Goal: Check status

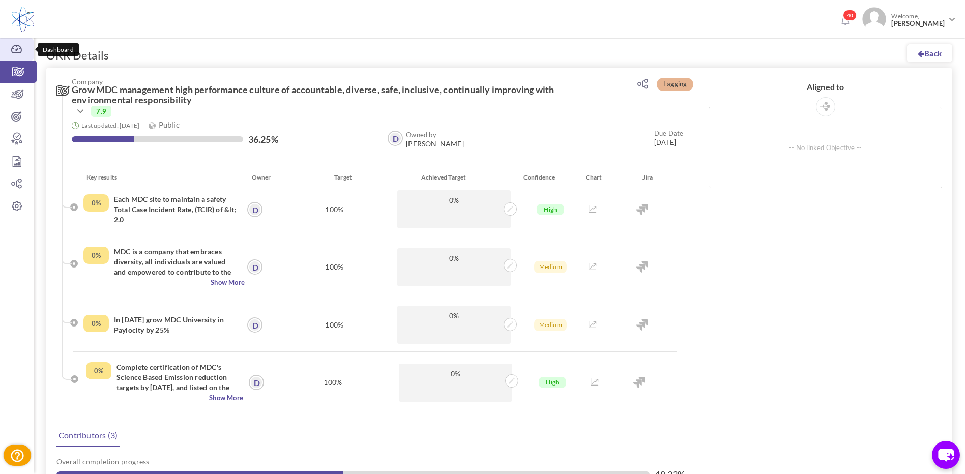
click at [11, 52] on icon at bounding box center [17, 49] width 34 height 10
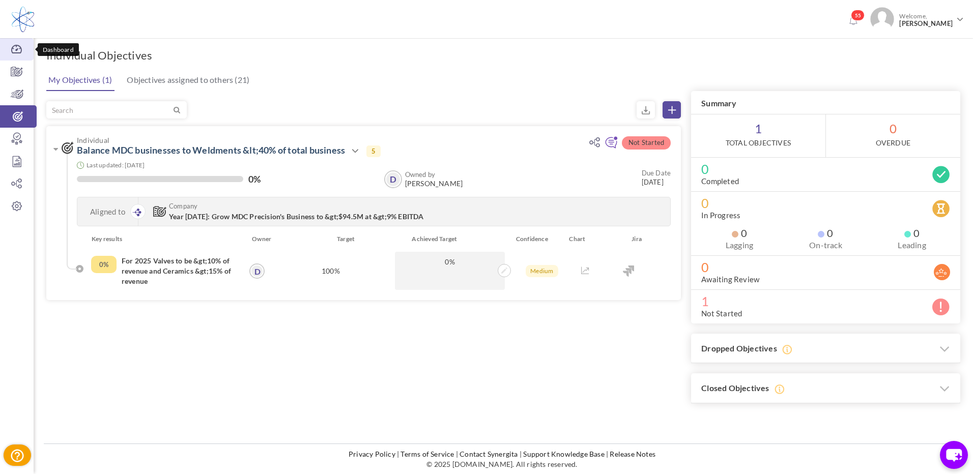
click at [20, 53] on icon at bounding box center [17, 49] width 34 height 10
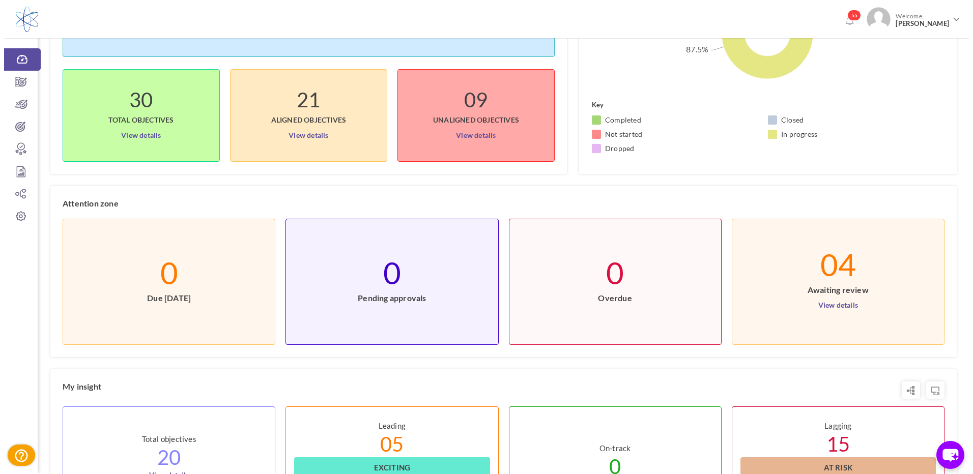
scroll to position [153, 0]
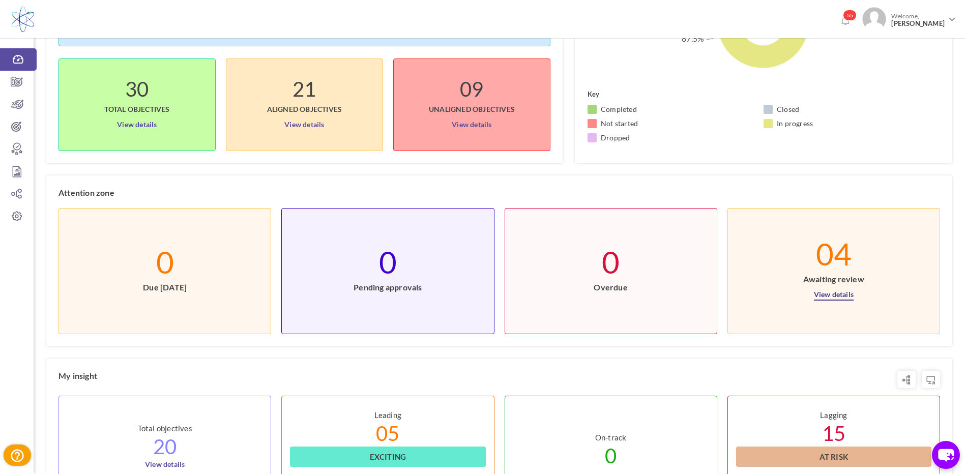
click at [835, 293] on link "View details" at bounding box center [834, 292] width 40 height 16
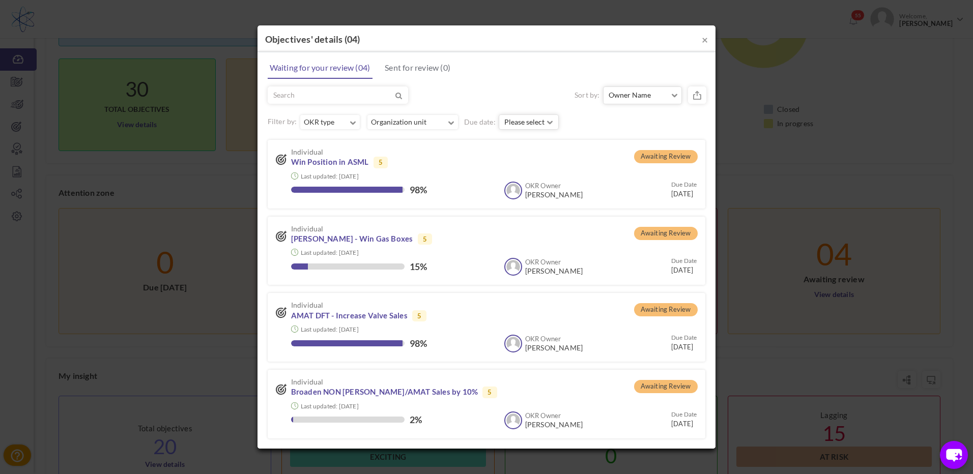
click at [664, 152] on span "Awaiting Review" at bounding box center [666, 156] width 64 height 13
click at [659, 163] on span "Awaiting Review" at bounding box center [666, 156] width 64 height 13
